Goal: Information Seeking & Learning: Find contact information

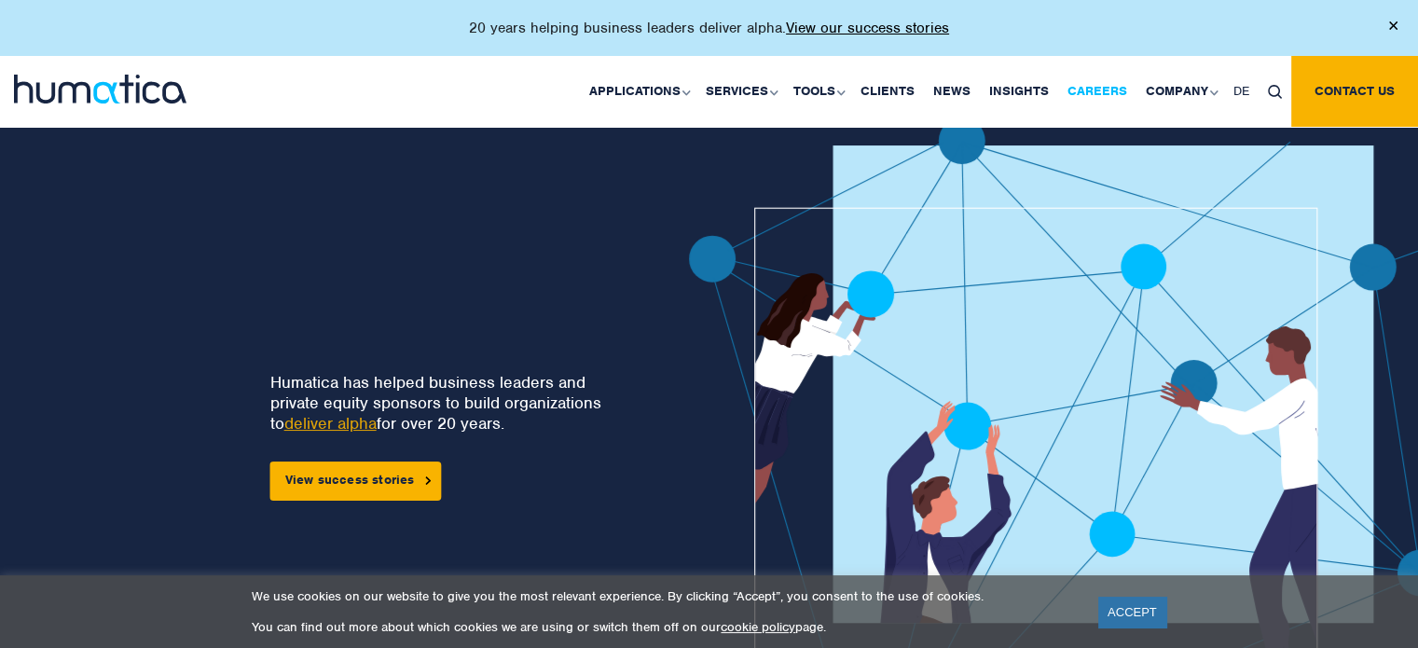
click at [1111, 79] on link "Careers" at bounding box center [1097, 91] width 78 height 71
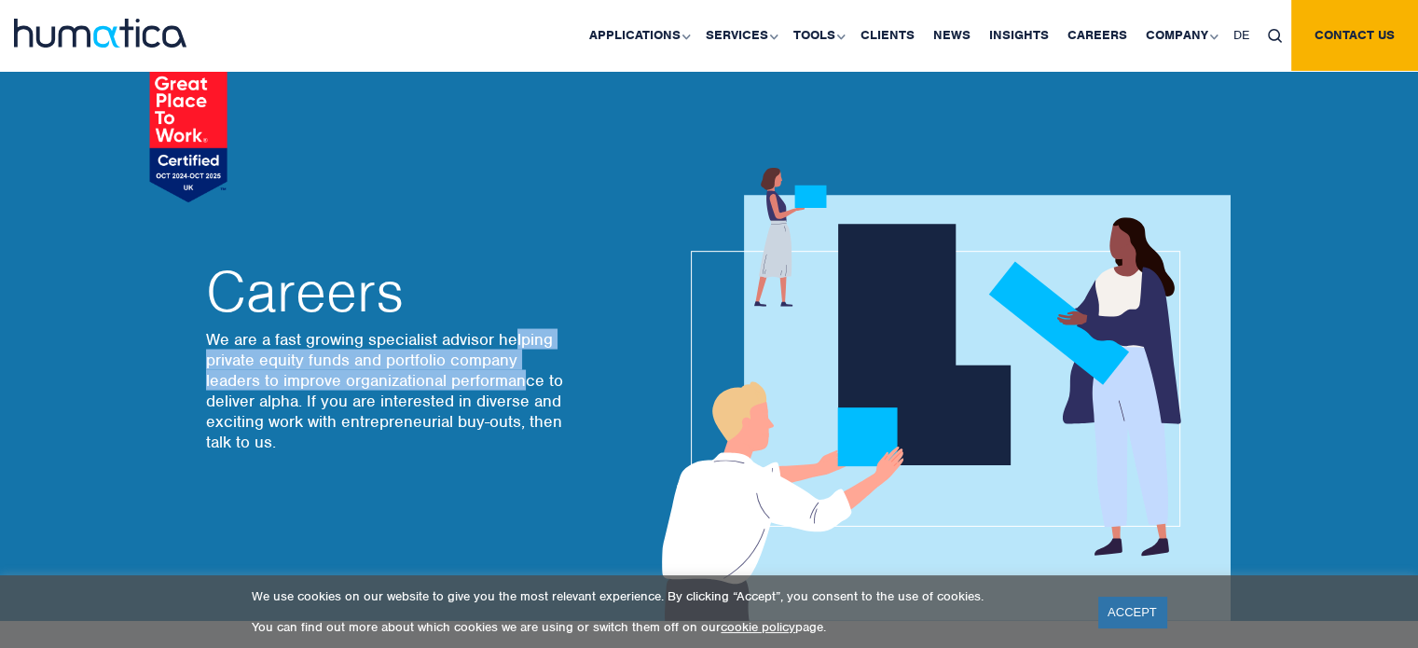
drag, startPoint x: 518, startPoint y: 349, endPoint x: 525, endPoint y: 382, distance: 34.2
click at [525, 382] on p "We are a fast growing specialist advisor helping private equity funds and portf…" at bounding box center [388, 390] width 364 height 123
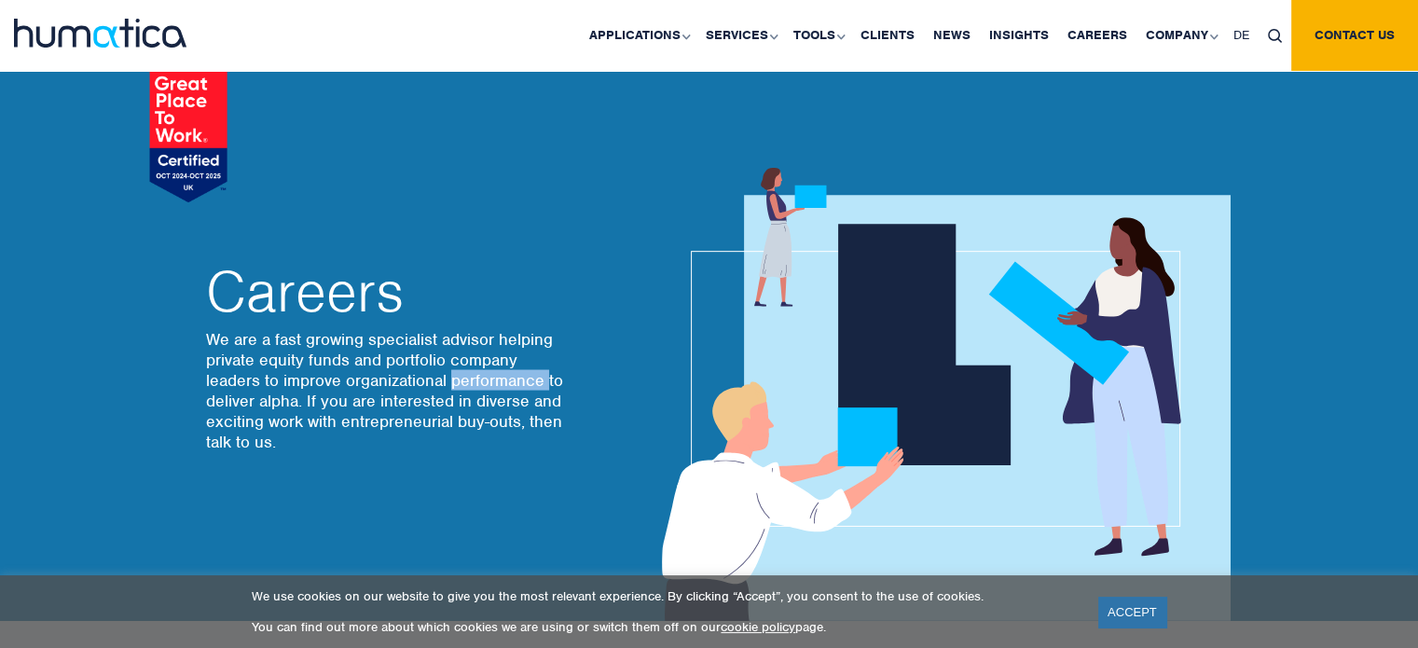
click at [525, 382] on p "We are a fast growing specialist advisor helping private equity funds and portf…" at bounding box center [388, 390] width 364 height 123
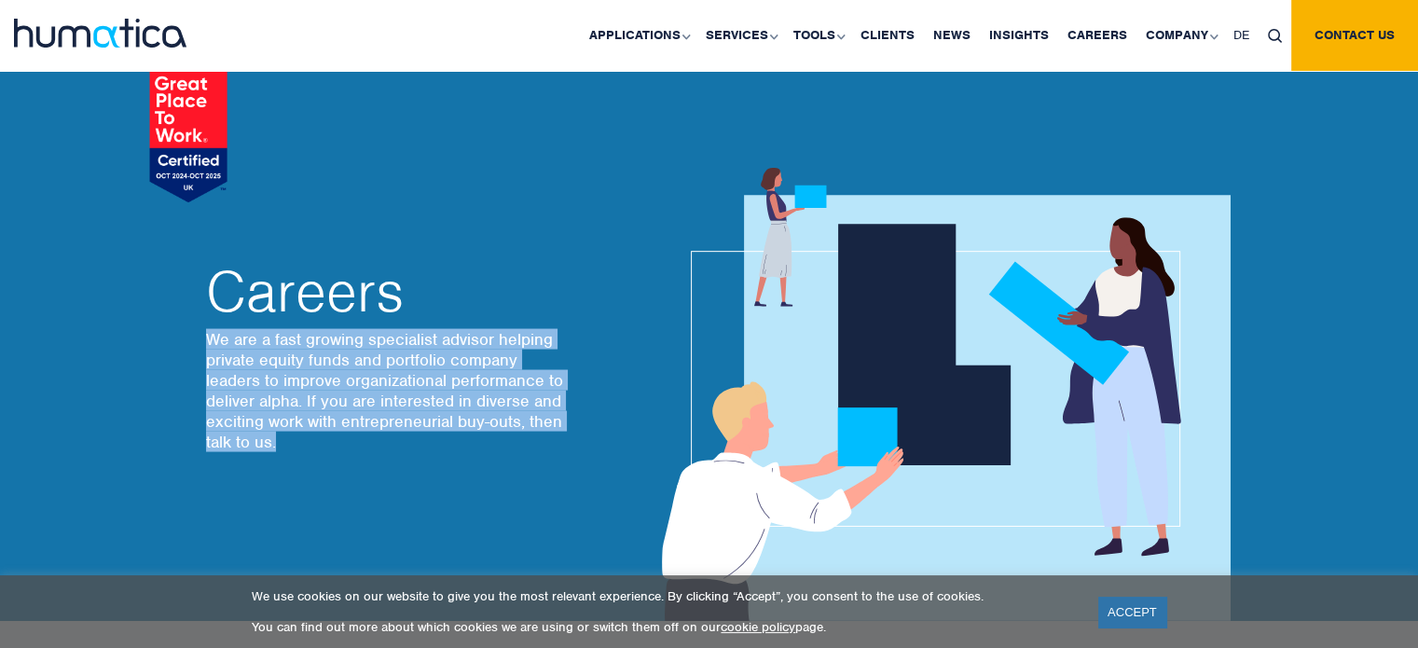
click at [525, 382] on p "We are a fast growing specialist advisor helping private equity funds and portf…" at bounding box center [388, 390] width 364 height 123
click at [392, 478] on div "Careers We are a fast growing specialist advisor helping private equity funds a…" at bounding box center [443, 360] width 503 height 522
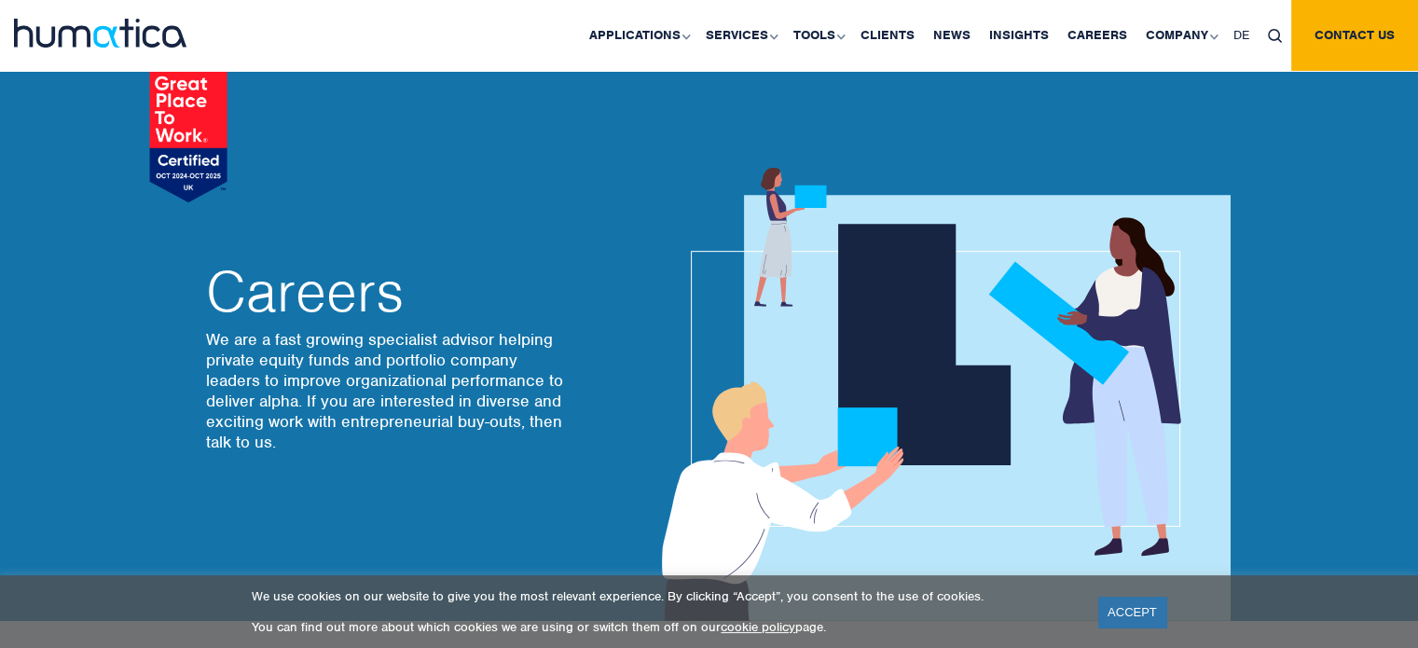
click at [392, 389] on p "We are a fast growing specialist advisor helping private equity funds and portf…" at bounding box center [388, 390] width 364 height 123
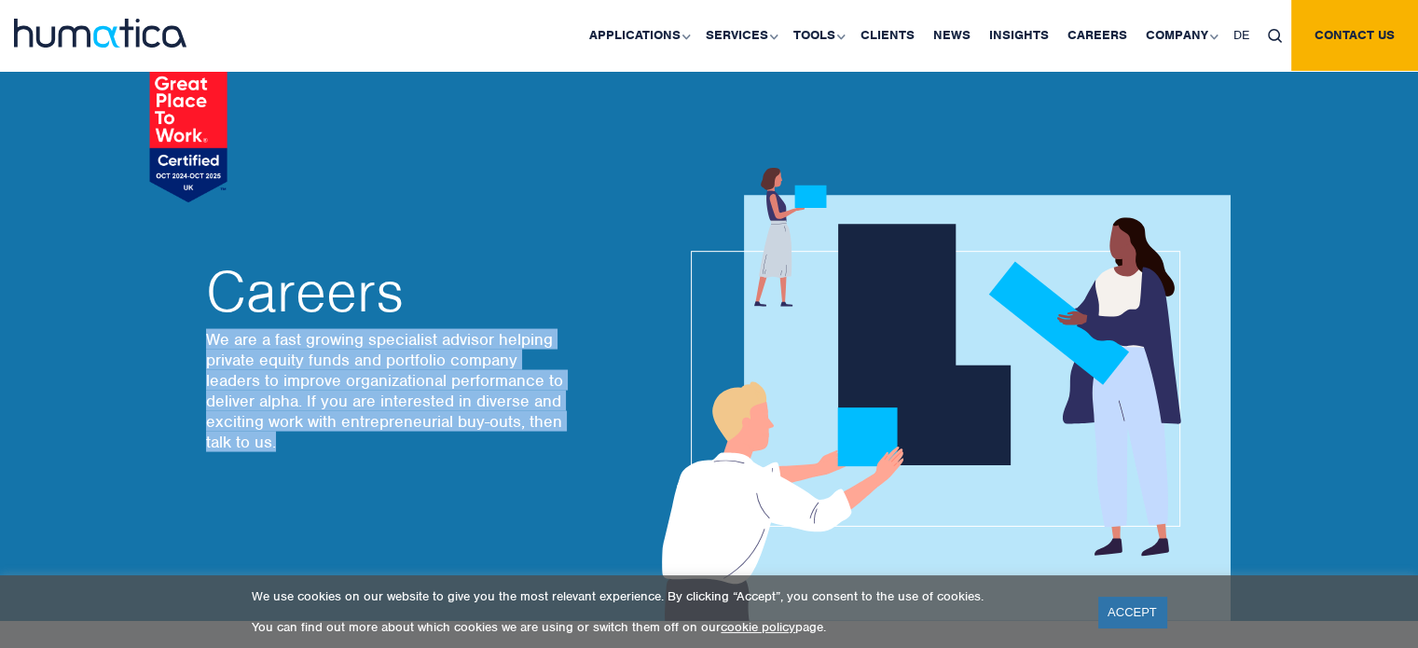
click at [392, 389] on p "We are a fast growing specialist advisor helping private equity funds and portf…" at bounding box center [388, 390] width 364 height 123
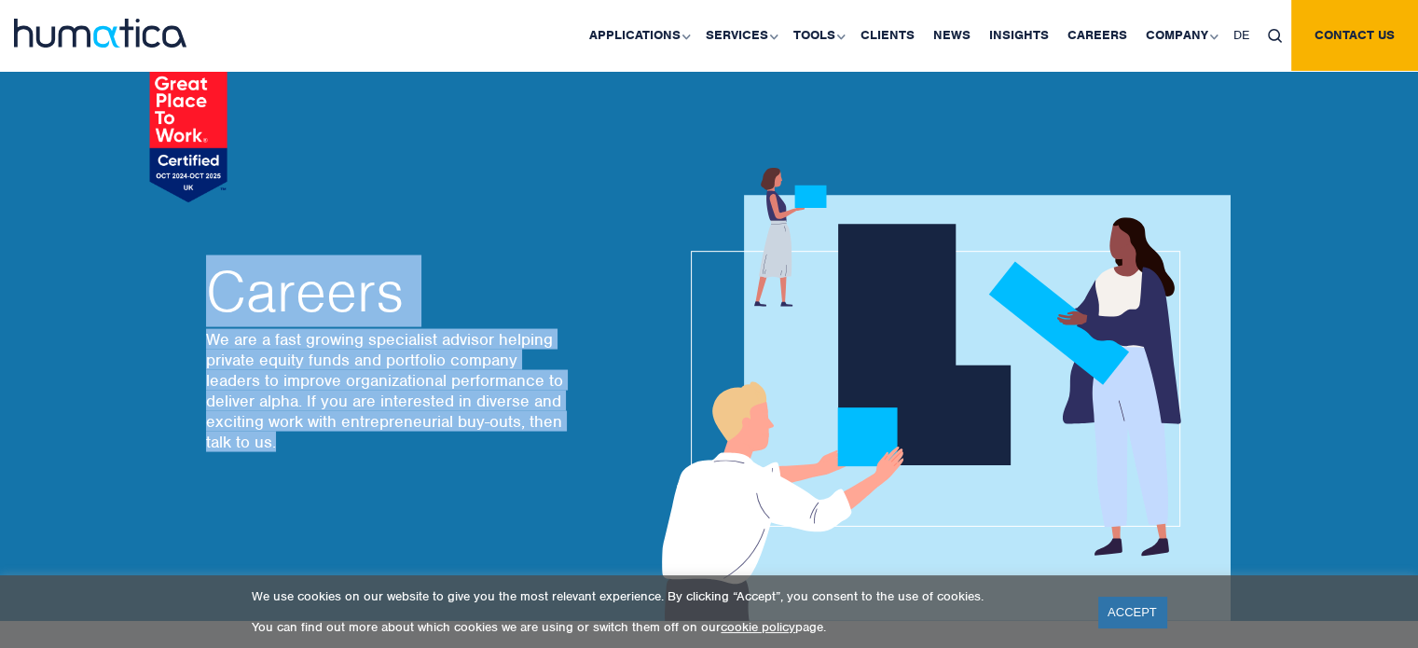
drag, startPoint x: 392, startPoint y: 389, endPoint x: 582, endPoint y: 261, distance: 229.1
click at [582, 261] on div "Careers We are a fast growing specialist advisor helping private equity funds a…" at bounding box center [457, 360] width 503 height 240
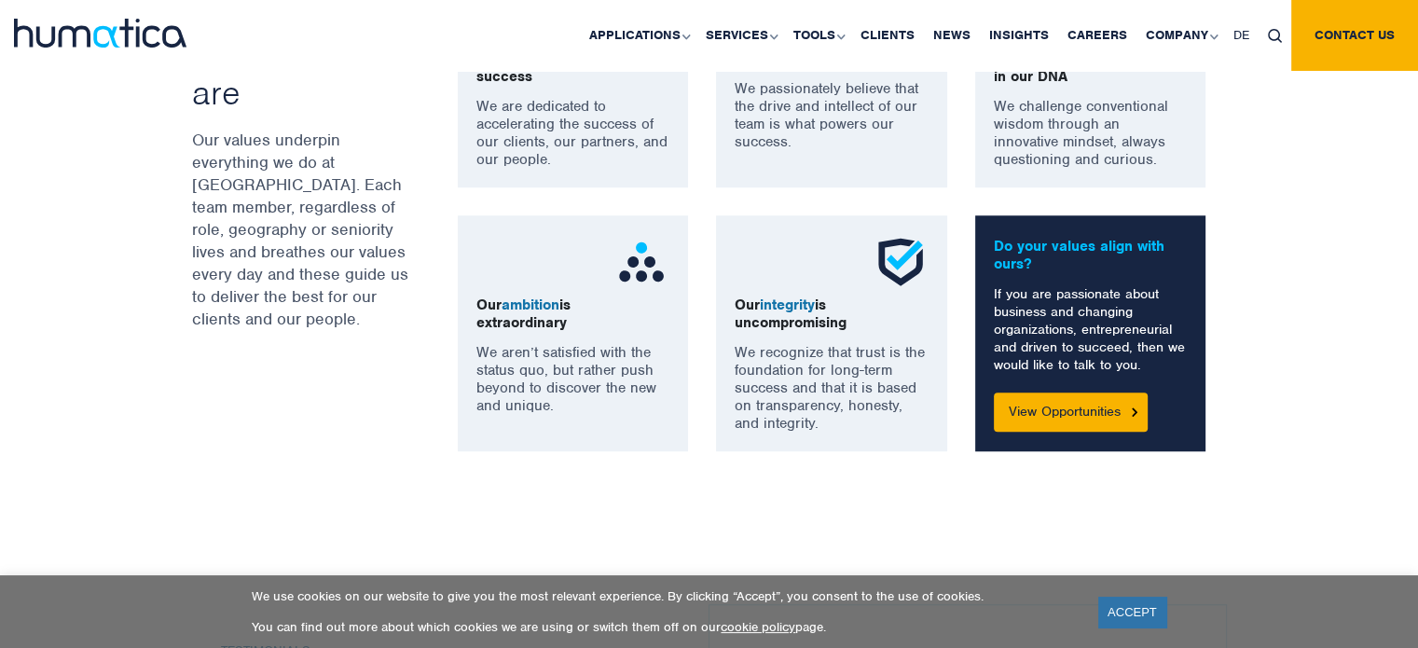
scroll to position [1486, 0]
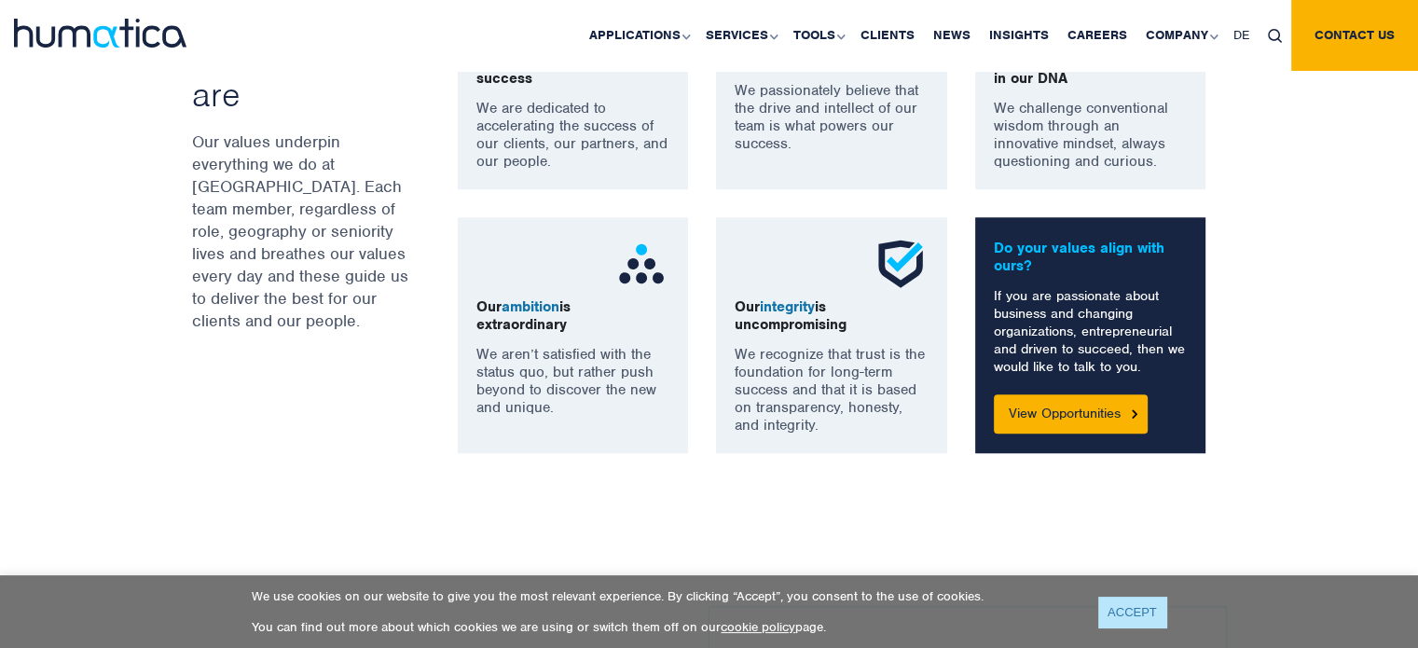
click at [1134, 603] on link "ACCEPT" at bounding box center [1132, 612] width 68 height 31
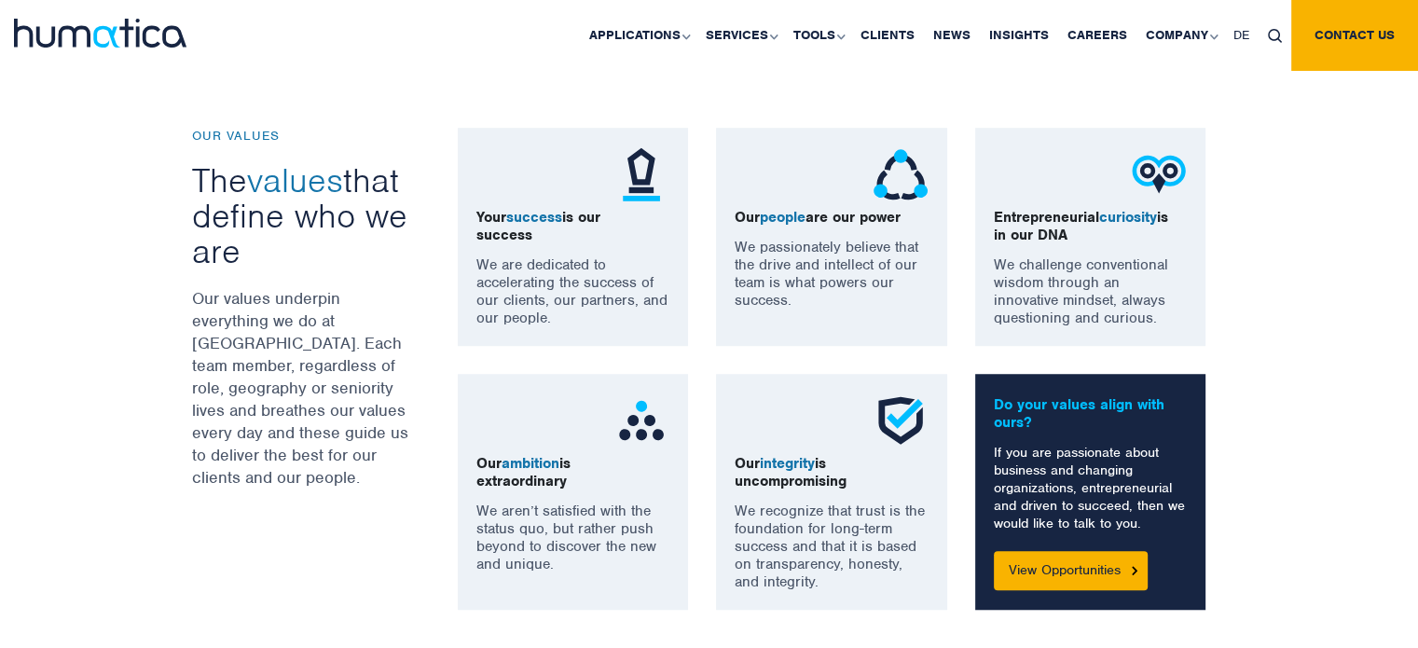
scroll to position [1391, 0]
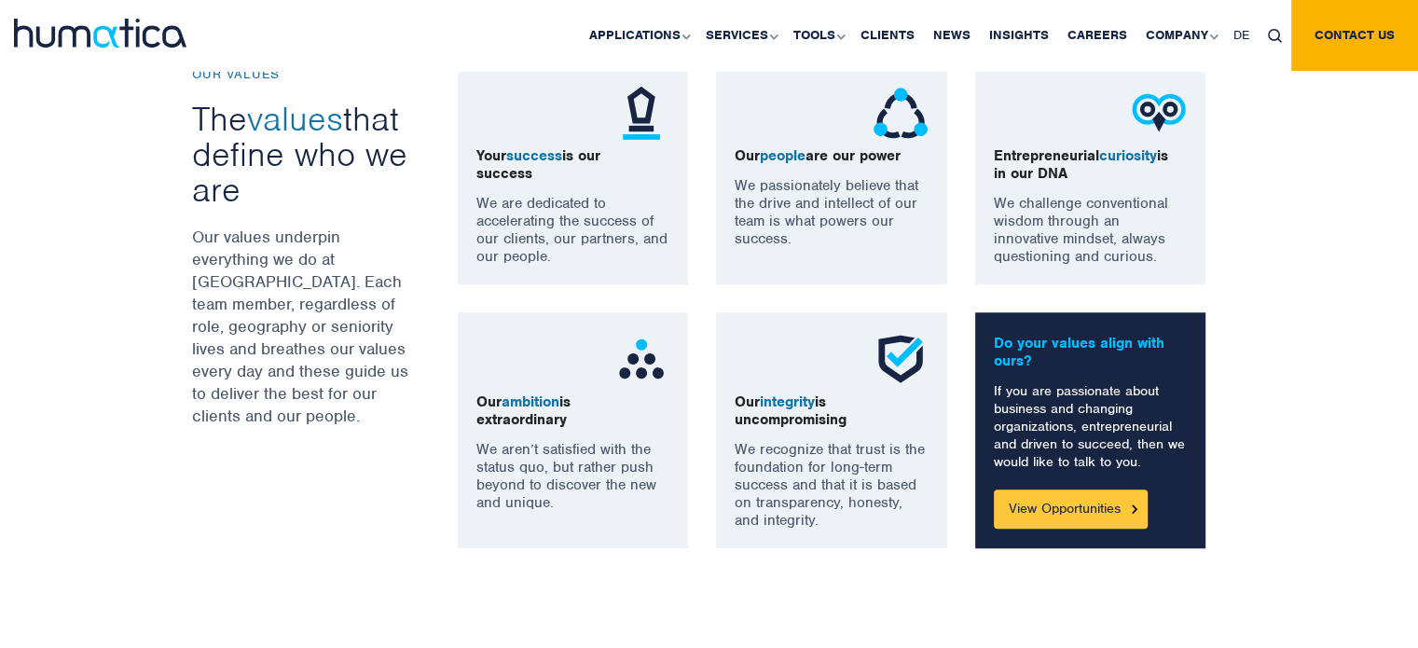
click at [1081, 492] on link "View Opportunities" at bounding box center [1071, 508] width 154 height 39
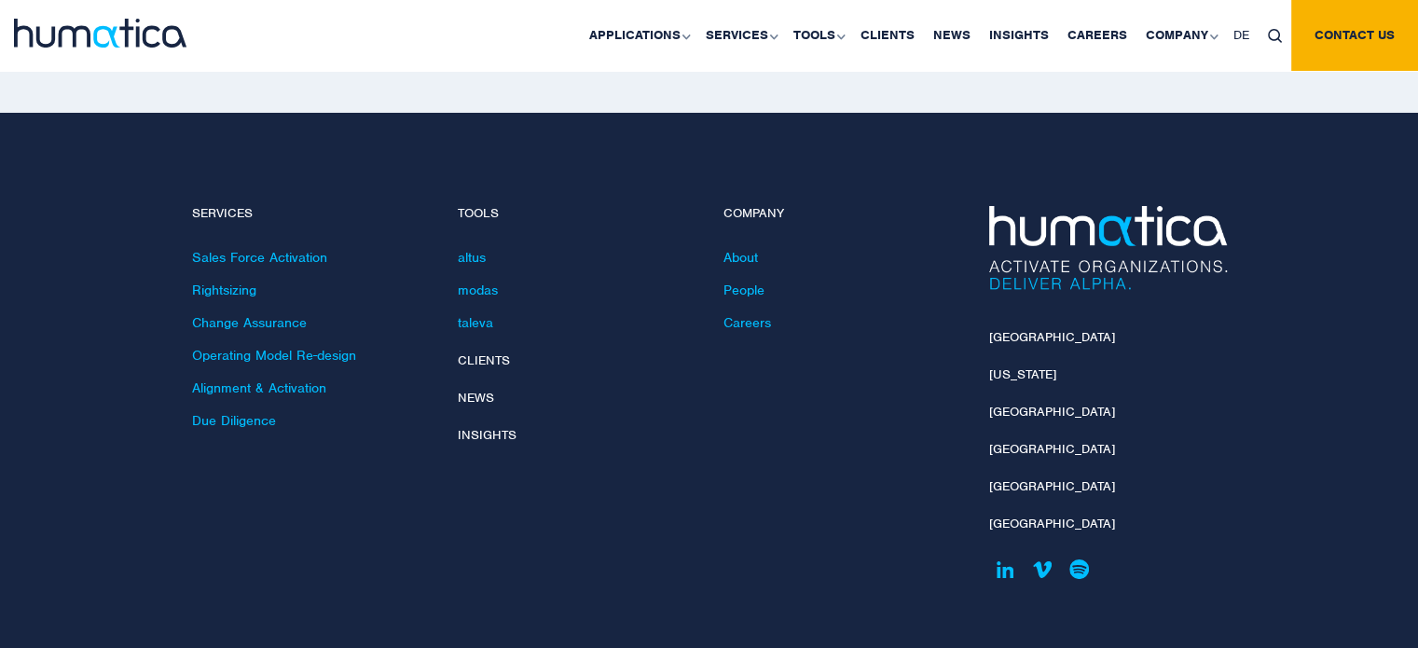
scroll to position [6794, 0]
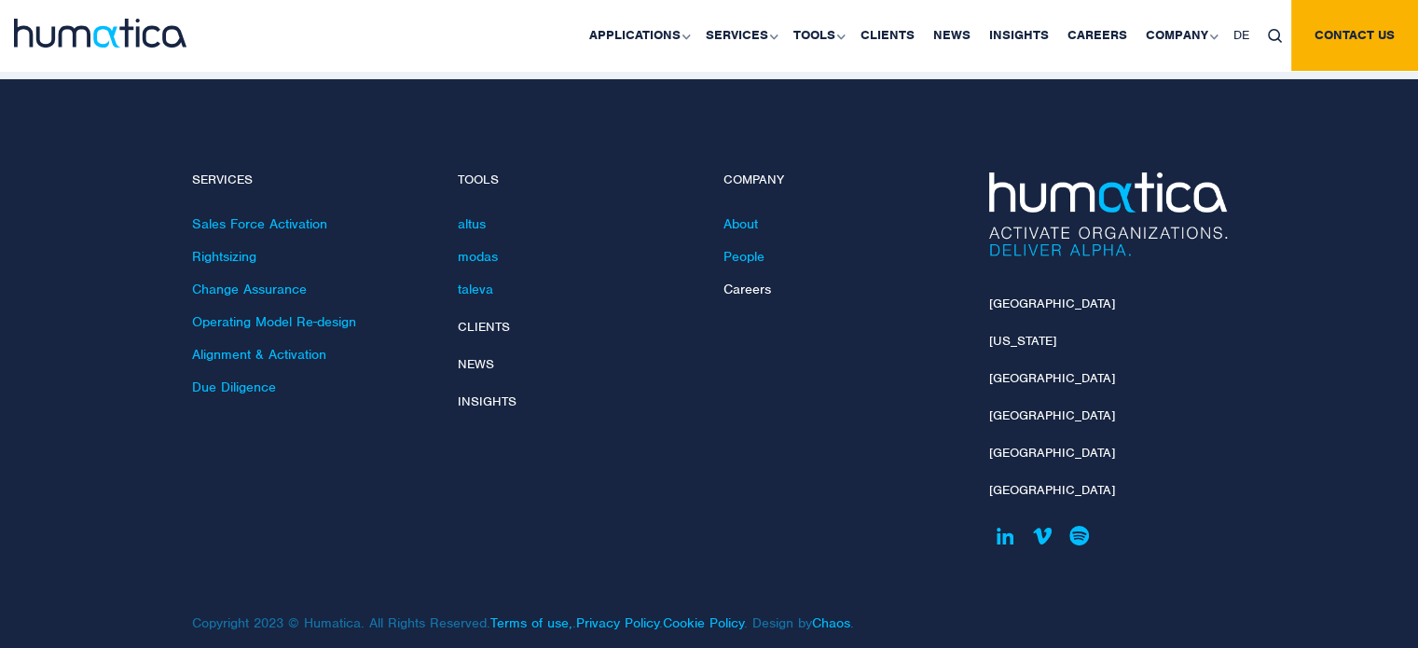
click at [754, 281] on link "Careers" at bounding box center [747, 289] width 48 height 17
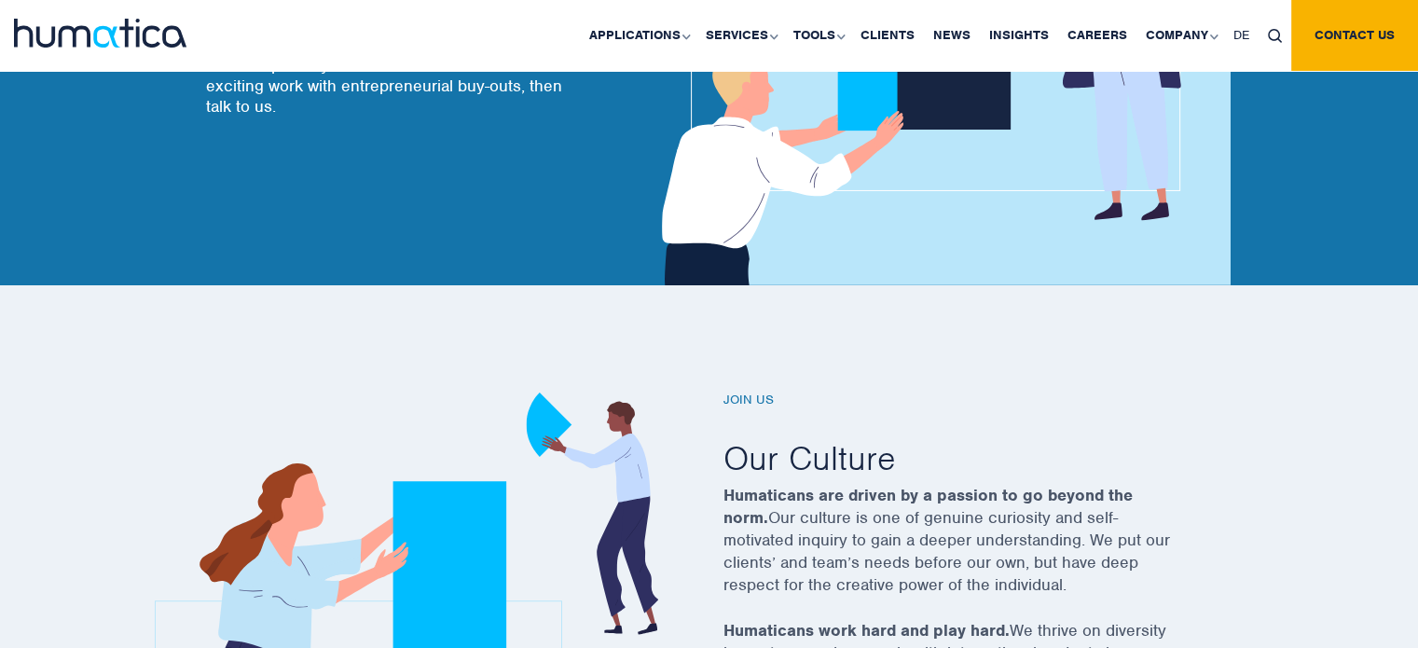
scroll to position [634, 0]
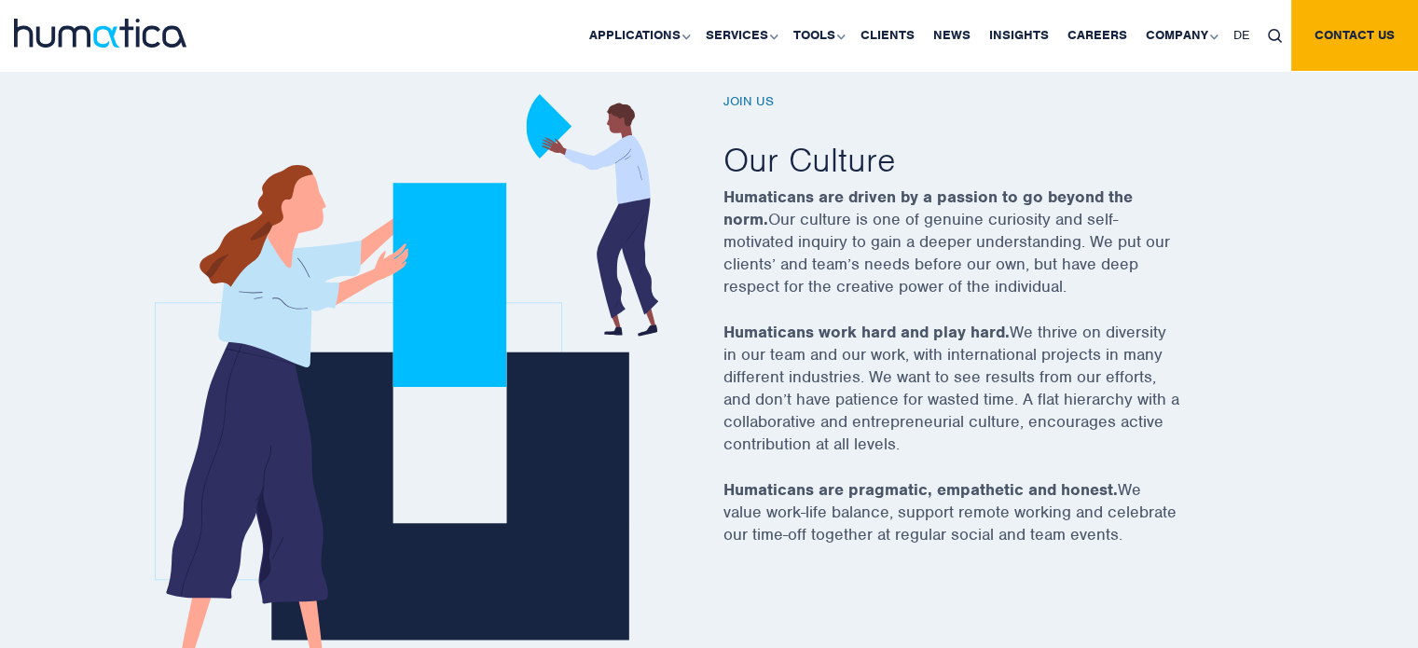
click at [1089, 374] on p "Humaticans work hard and play hard. We thrive on diversity in our team and our …" at bounding box center [974, 400] width 503 height 158
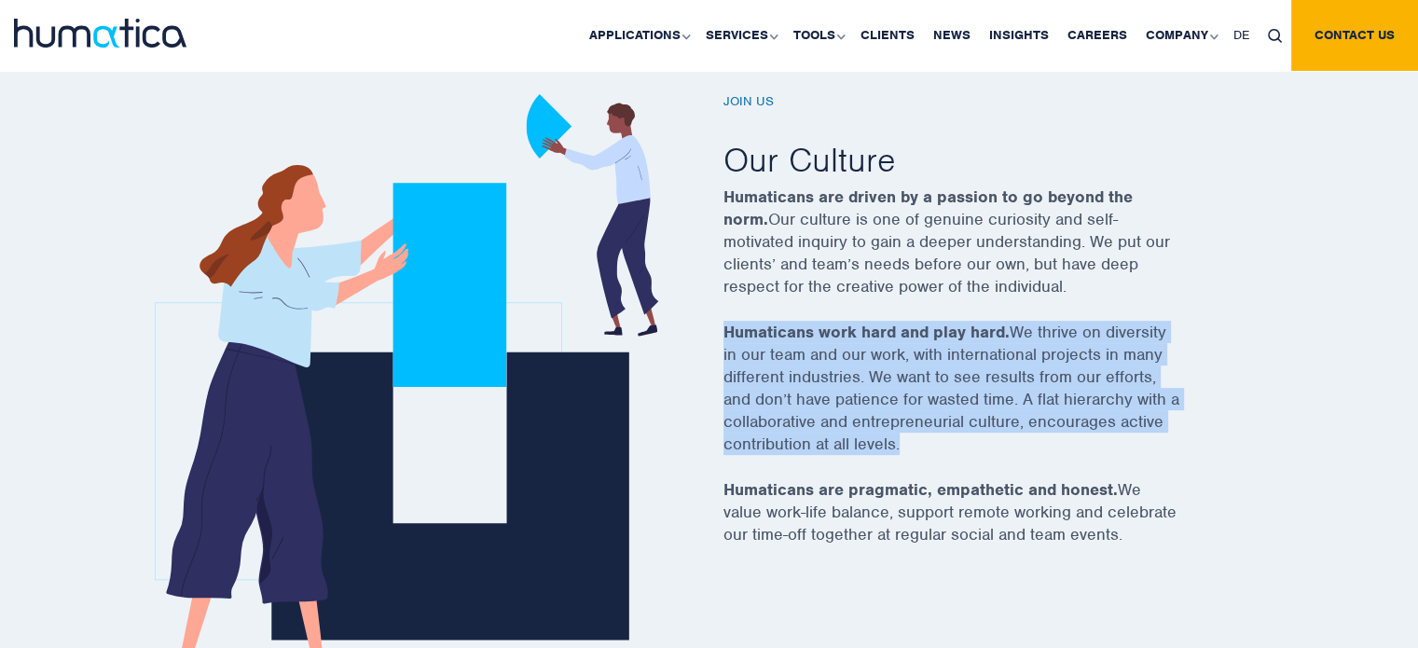
click at [1089, 374] on p "Humaticans work hard and play hard. We thrive on diversity in our team and our …" at bounding box center [974, 400] width 503 height 158
drag, startPoint x: 947, startPoint y: 387, endPoint x: 985, endPoint y: 458, distance: 80.5
drag, startPoint x: 985, startPoint y: 458, endPoint x: 914, endPoint y: 392, distance: 97.6
click at [914, 392] on p "Humaticans work hard and play hard. We thrive on diversity in our team and our …" at bounding box center [974, 400] width 503 height 158
click at [947, 432] on p "Humaticans work hard and play hard. We thrive on diversity in our team and our …" at bounding box center [974, 400] width 503 height 158
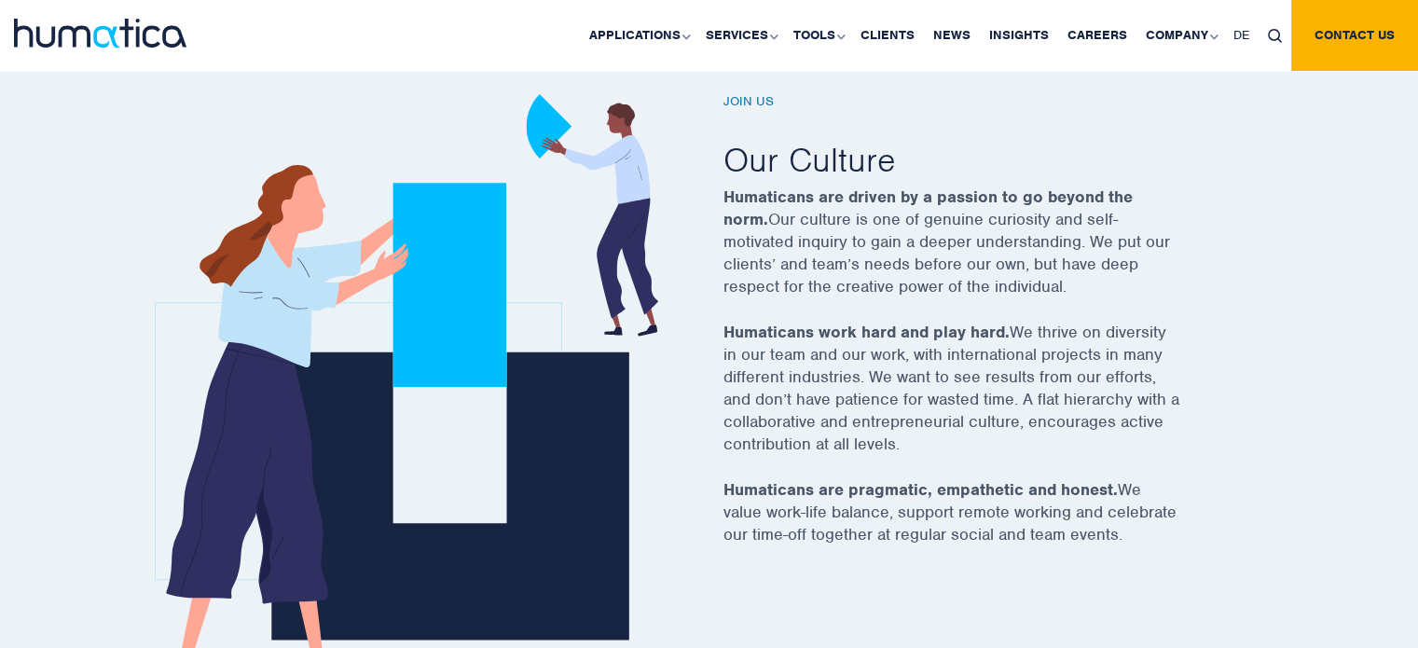
click at [947, 432] on p "Humaticans work hard and play hard. We thrive on diversity in our team and our …" at bounding box center [974, 400] width 503 height 158
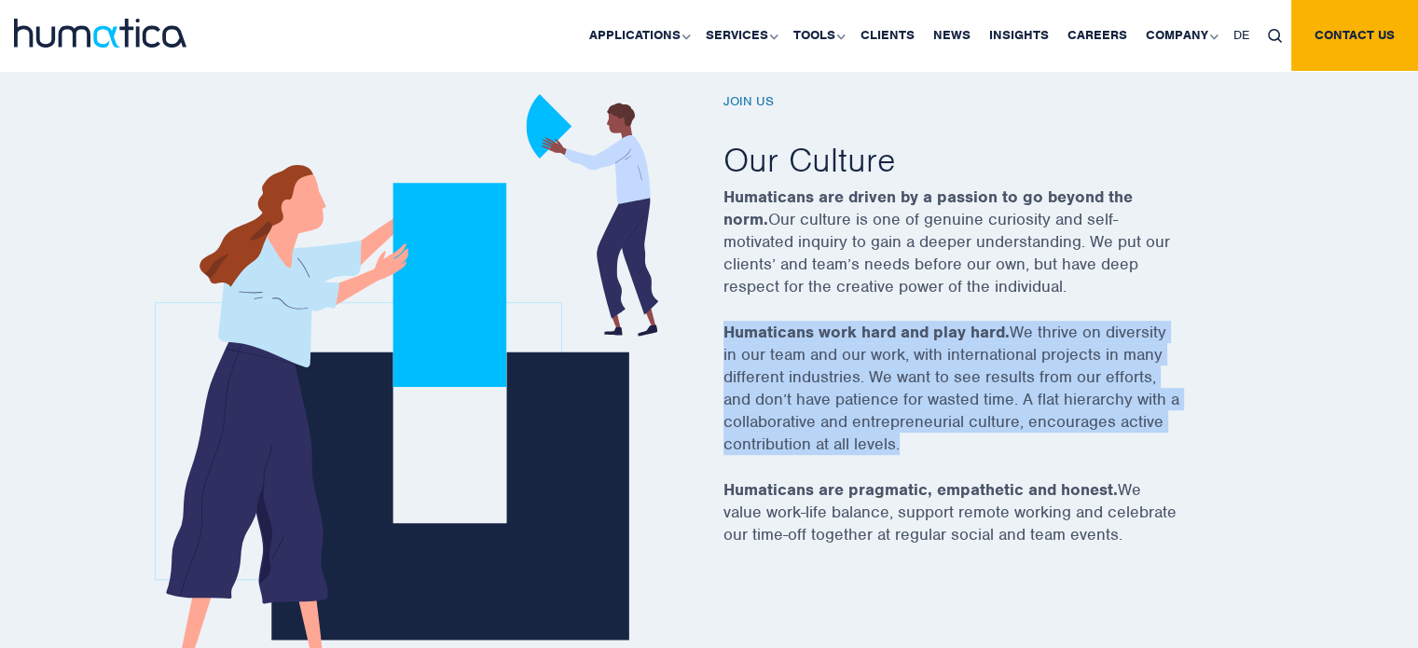
click at [947, 432] on p "Humaticans work hard and play hard. We thrive on diversity in our team and our …" at bounding box center [974, 400] width 503 height 158
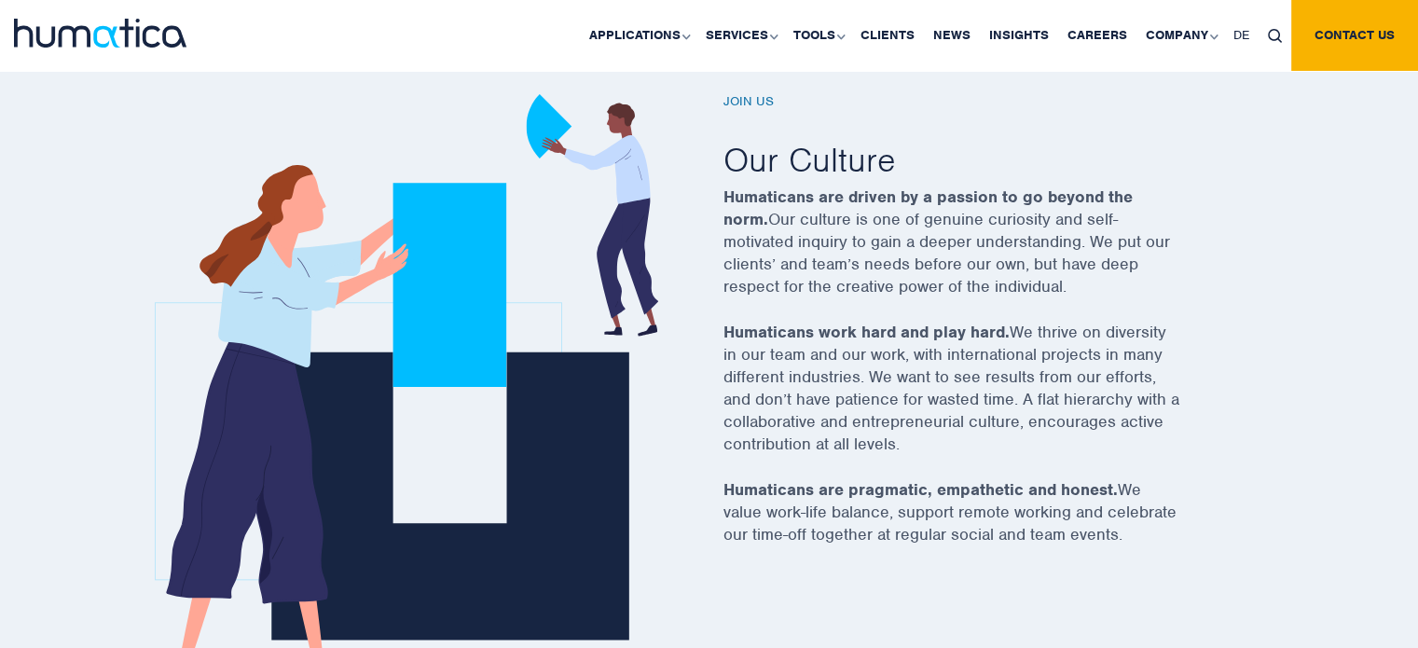
click at [947, 432] on p "Humaticans work hard and play hard. We thrive on diversity in our team and our …" at bounding box center [974, 400] width 503 height 158
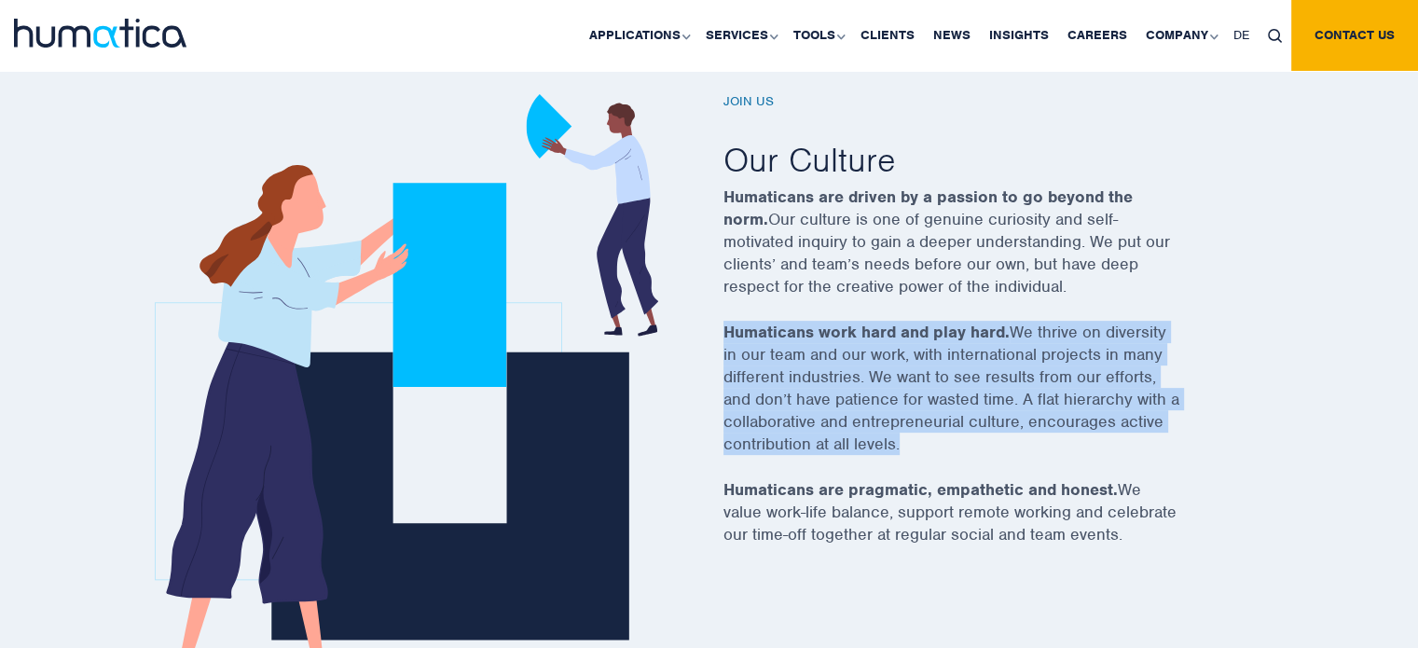
click at [947, 432] on p "Humaticans work hard and play hard. We thrive on diversity in our team and our …" at bounding box center [974, 400] width 503 height 158
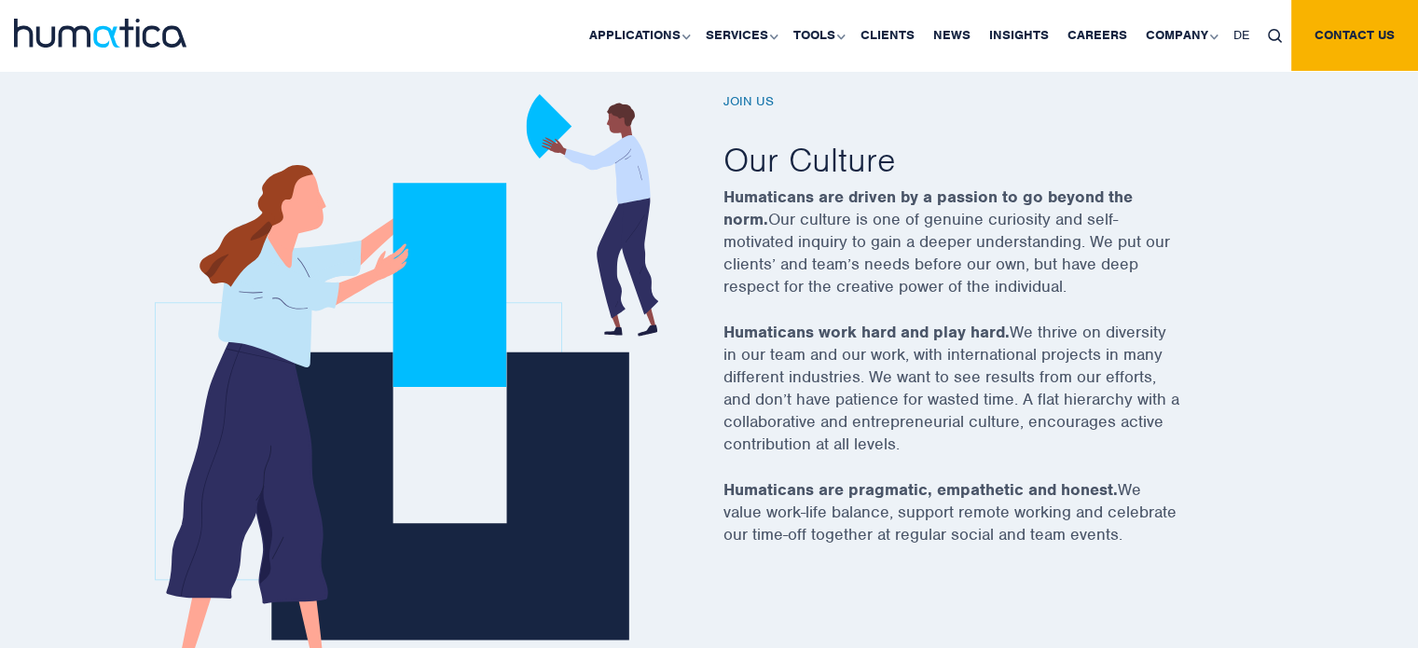
click at [1030, 525] on p "Humaticans are pragmatic, empathetic and honest. We value work-life balance, su…" at bounding box center [974, 523] width 503 height 90
click at [929, 475] on p "Humaticans work hard and play hard. We thrive on diversity in our team and our …" at bounding box center [974, 400] width 503 height 158
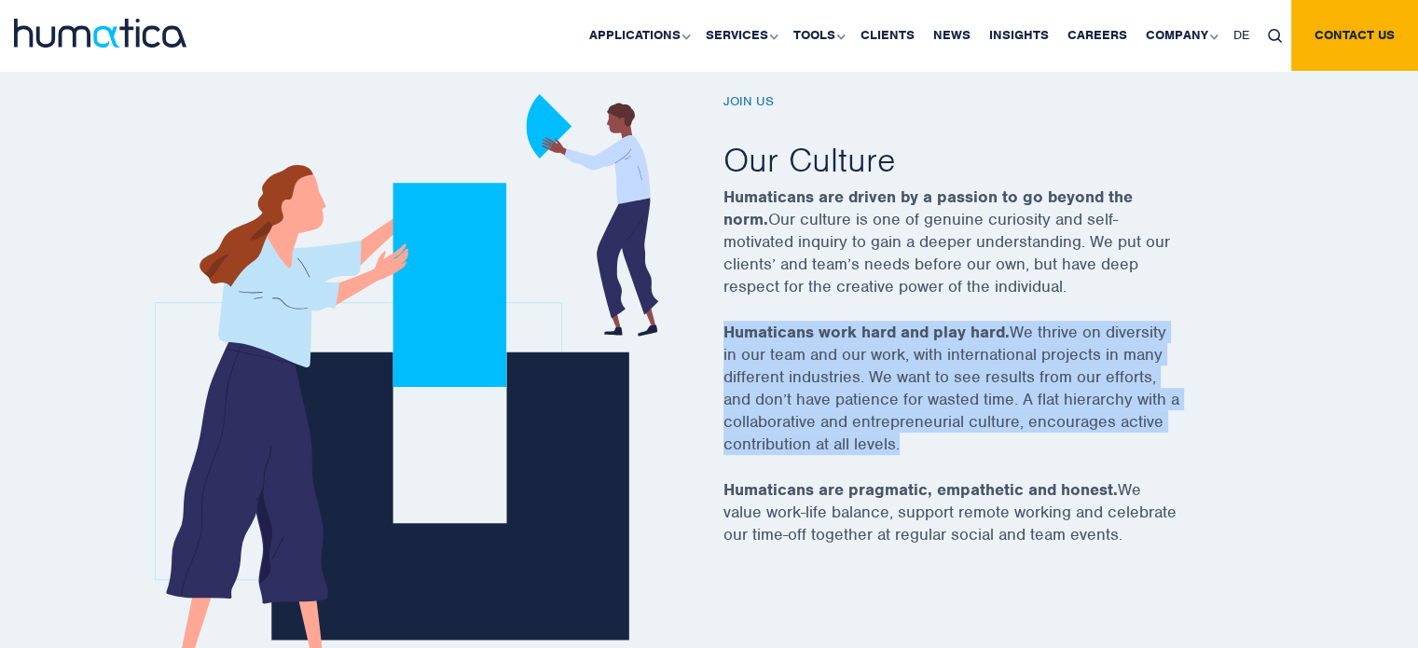
click at [929, 475] on p "Humaticans work hard and play hard. We thrive on diversity in our team and our …" at bounding box center [974, 400] width 503 height 158
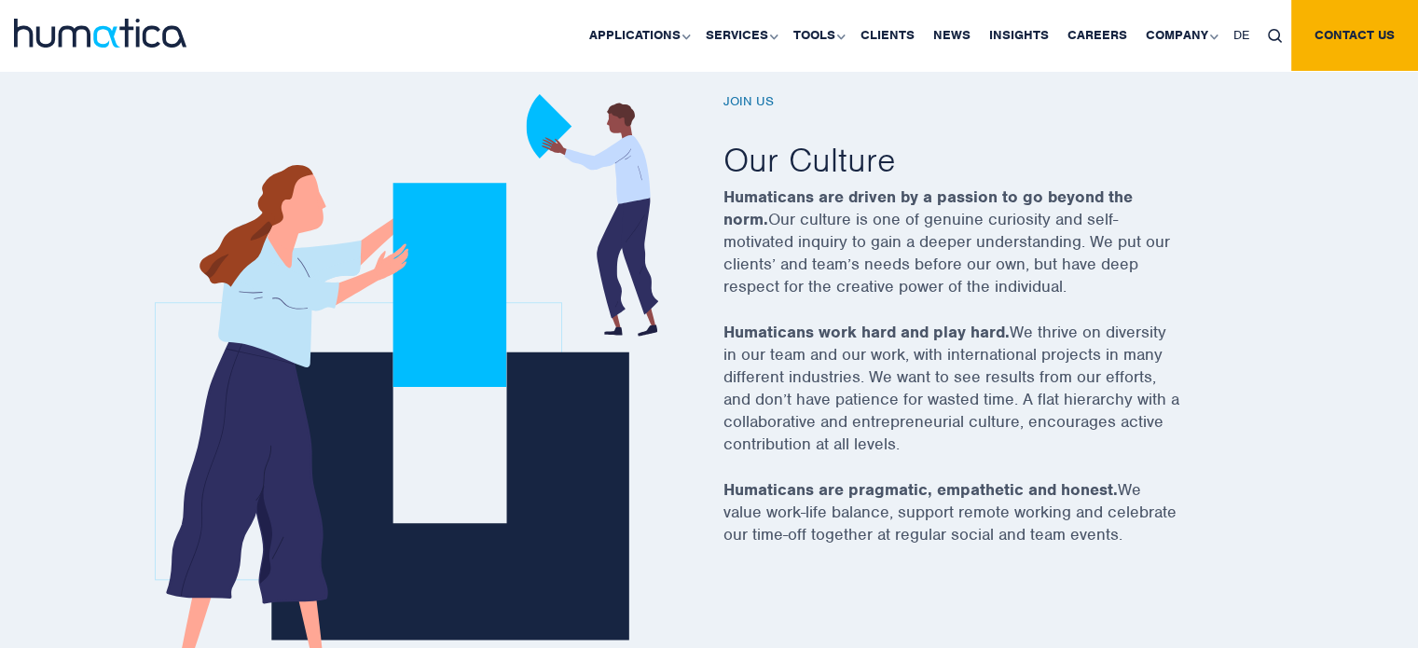
click at [982, 499] on p "Humaticans are pragmatic, empathetic and honest. We value work-life balance, su…" at bounding box center [974, 523] width 503 height 90
click at [941, 350] on p "Humaticans work hard and play hard. We thrive on diversity in our team and our …" at bounding box center [974, 400] width 503 height 158
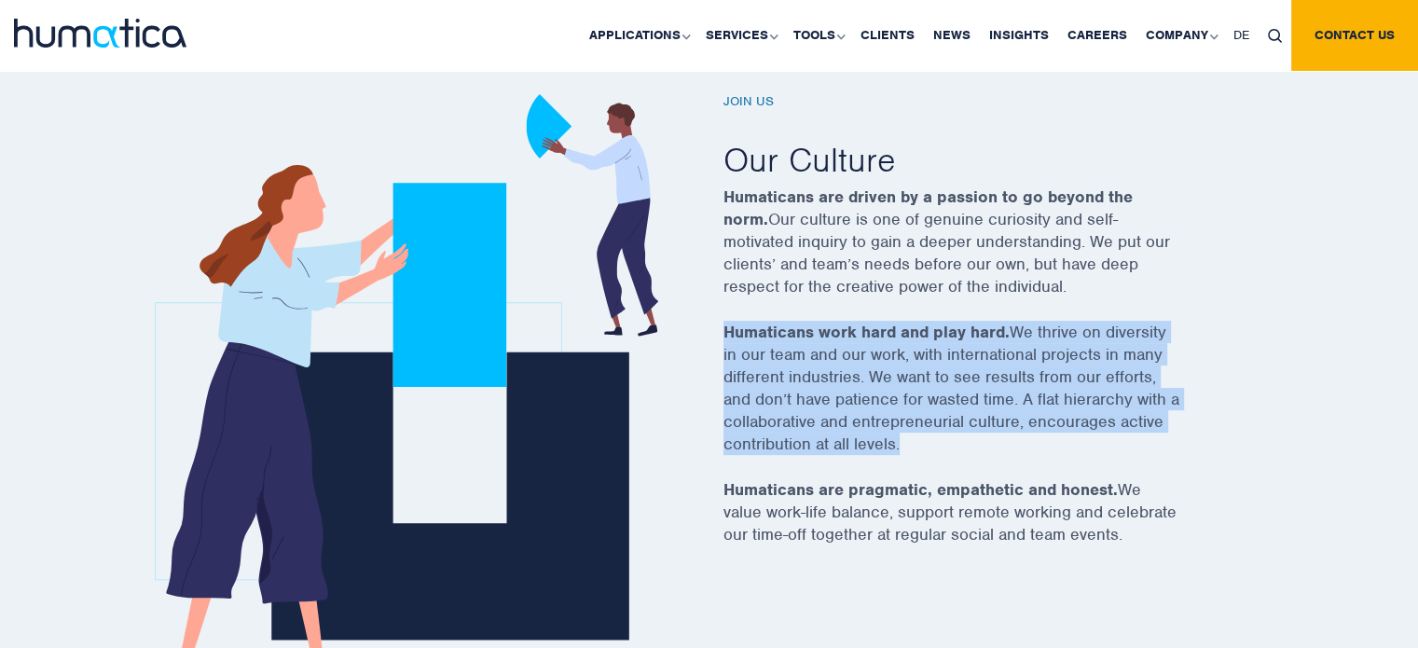
click at [941, 350] on p "Humaticans work hard and play hard. We thrive on diversity in our team and our …" at bounding box center [974, 400] width 503 height 158
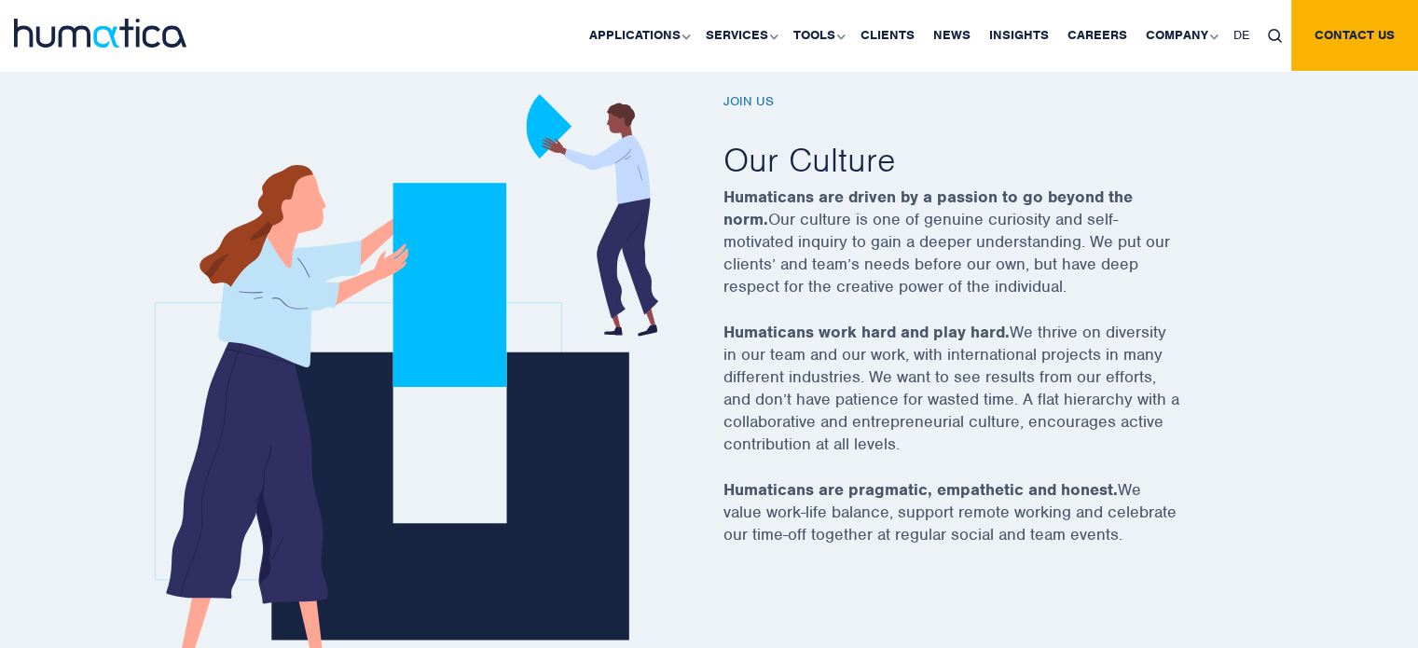
click at [965, 528] on p "Humaticans are pragmatic, empathetic and honest. We value work-life balance, su…" at bounding box center [974, 523] width 503 height 90
click at [1335, 23] on link "Contact us" at bounding box center [1354, 35] width 127 height 71
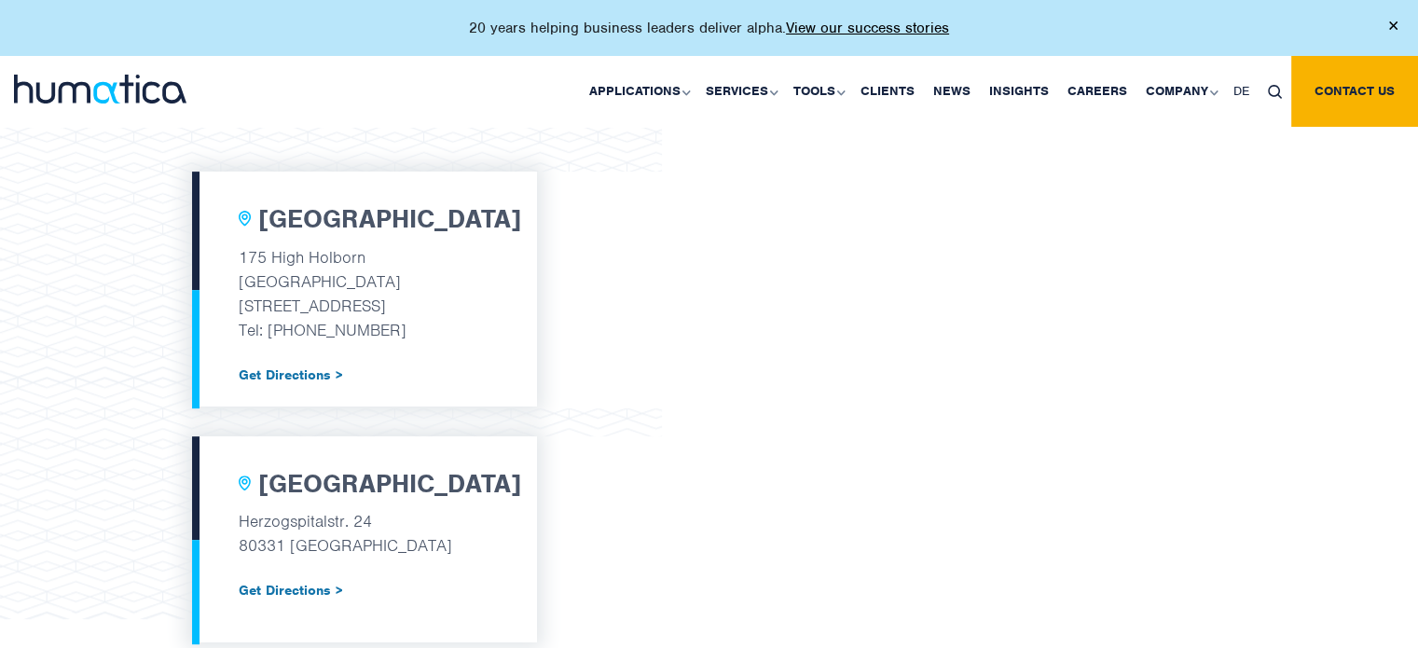
scroll to position [644, 0]
click at [304, 220] on h2 "[GEOGRAPHIC_DATA]" at bounding box center [389, 221] width 263 height 32
click at [1096, 105] on link "Careers" at bounding box center [1097, 91] width 78 height 71
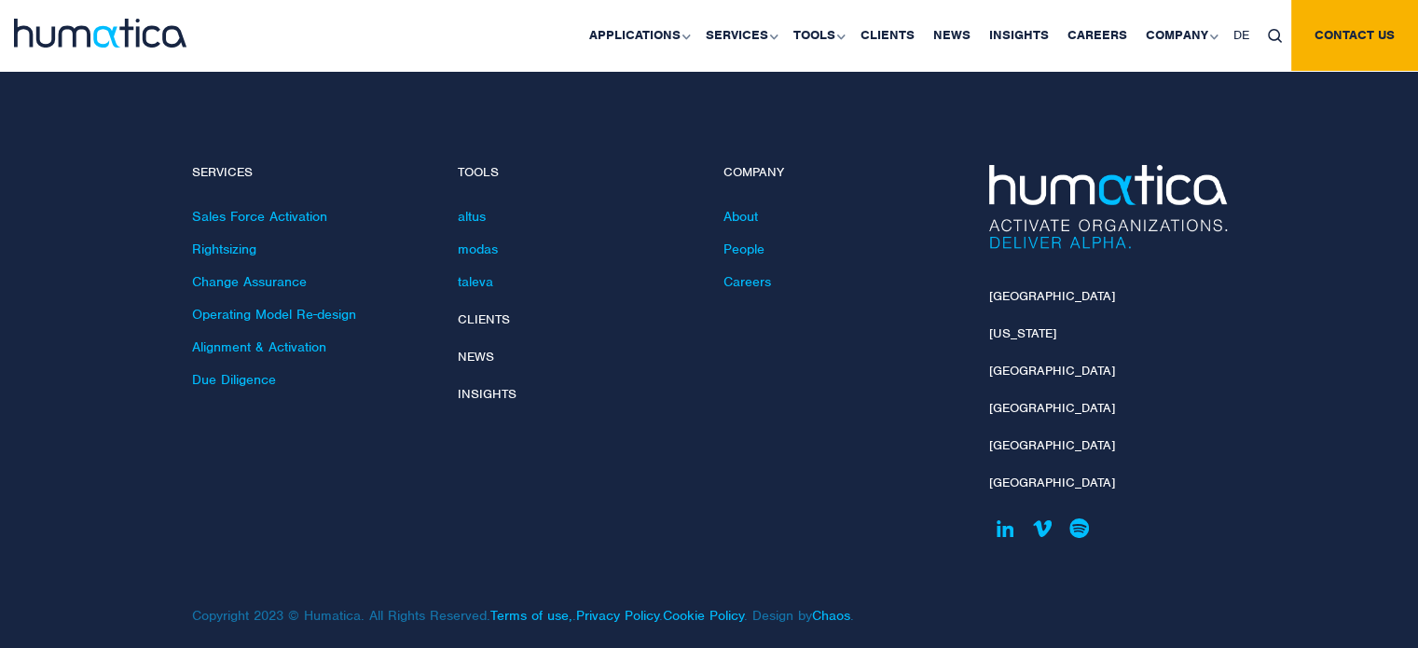
scroll to position [6802, 0]
click at [1024, 287] on link "[GEOGRAPHIC_DATA]" at bounding box center [1052, 295] width 126 height 16
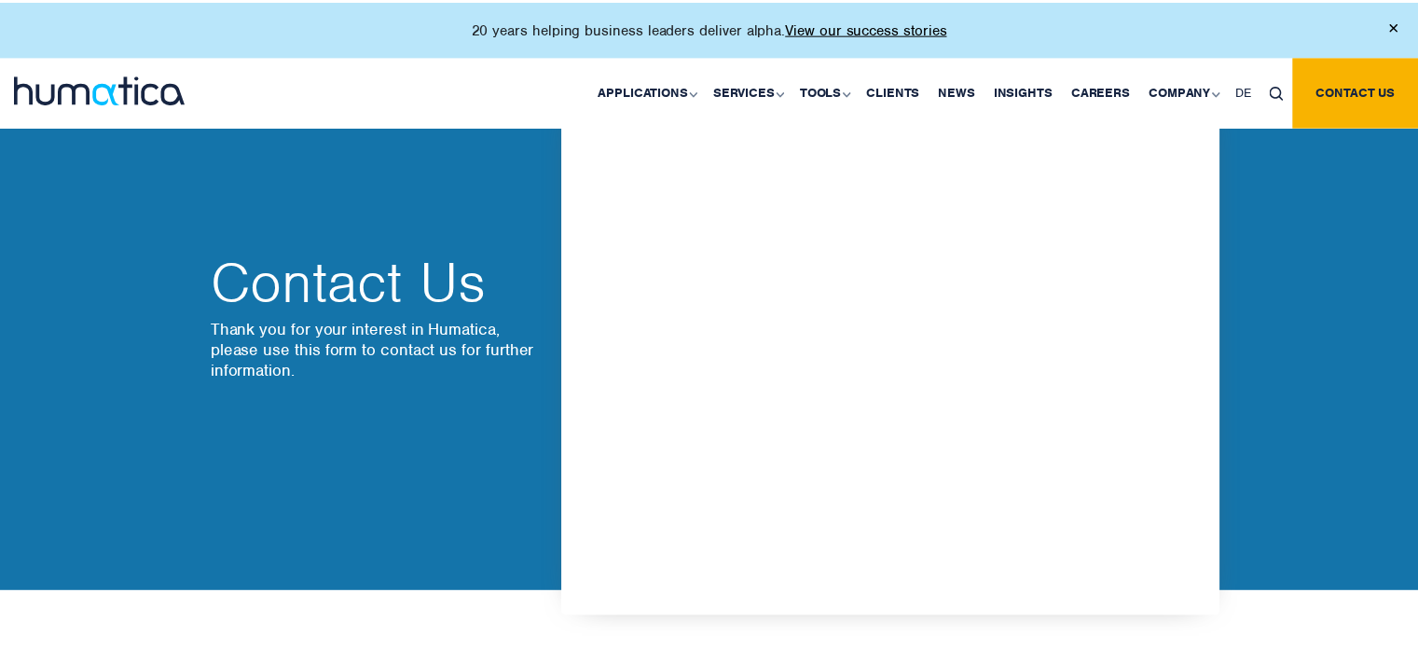
scroll to position [817, 0]
